Goal: Task Accomplishment & Management: Manage account settings

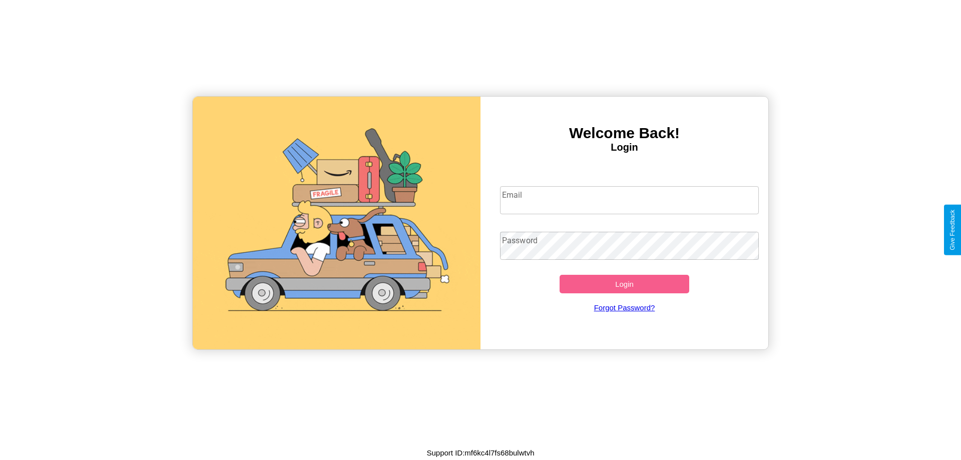
click at [629, 200] on input "Email" at bounding box center [629, 200] width 259 height 28
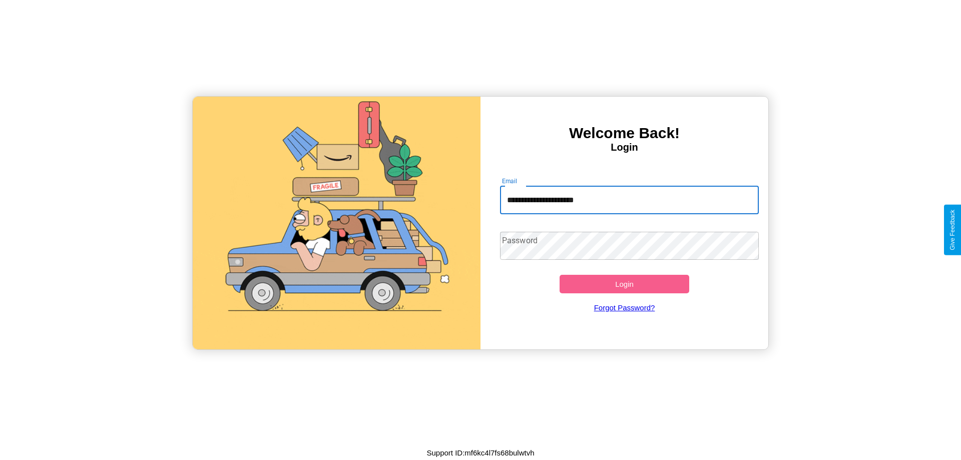
type input "**********"
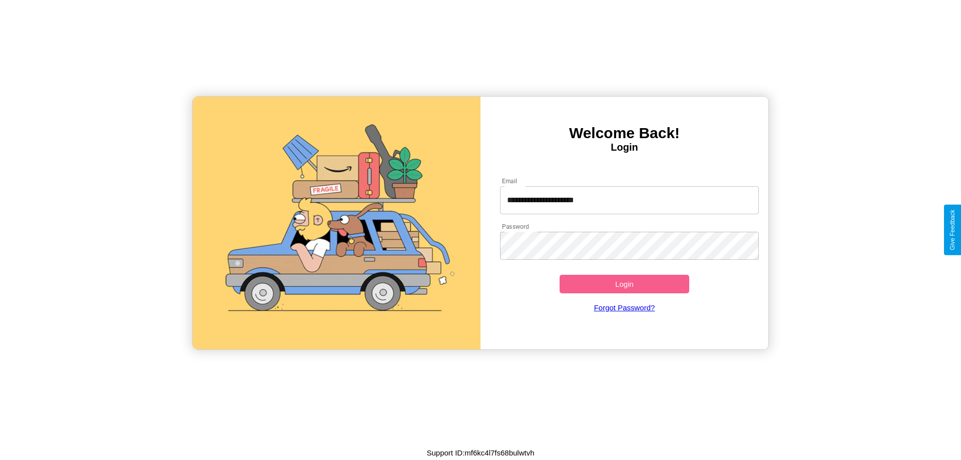
click at [624, 284] on button "Login" at bounding box center [625, 284] width 130 height 19
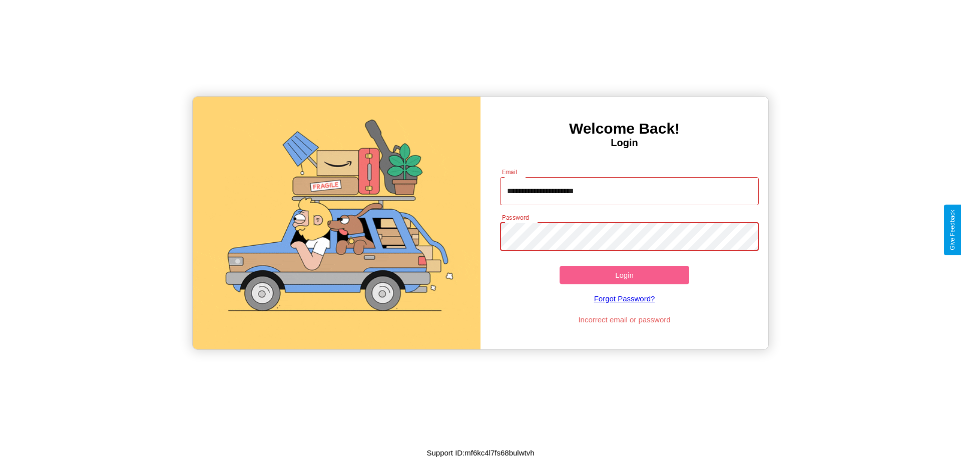
click at [624, 275] on button "Login" at bounding box center [625, 275] width 130 height 19
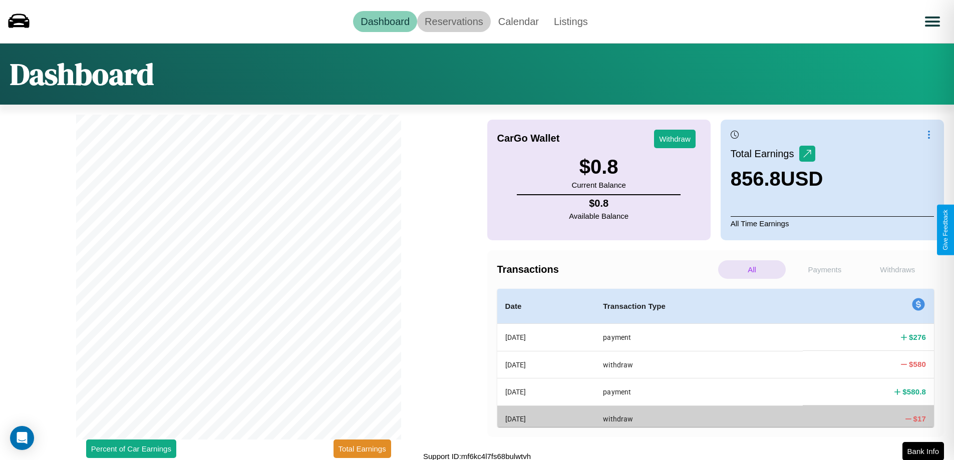
click at [454, 21] on link "Reservations" at bounding box center [454, 21] width 74 height 21
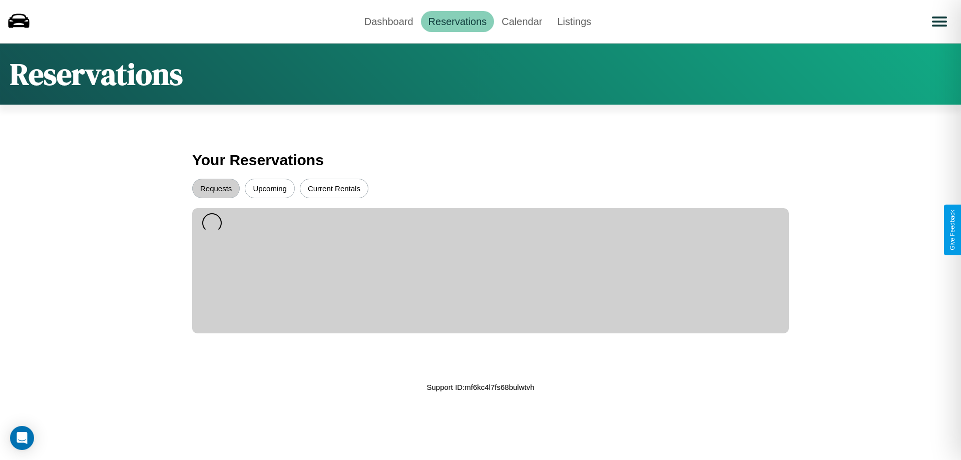
click at [270, 188] on button "Upcoming" at bounding box center [270, 189] width 50 height 20
click at [216, 188] on button "Requests" at bounding box center [216, 189] width 48 height 20
